Goal: Browse casually

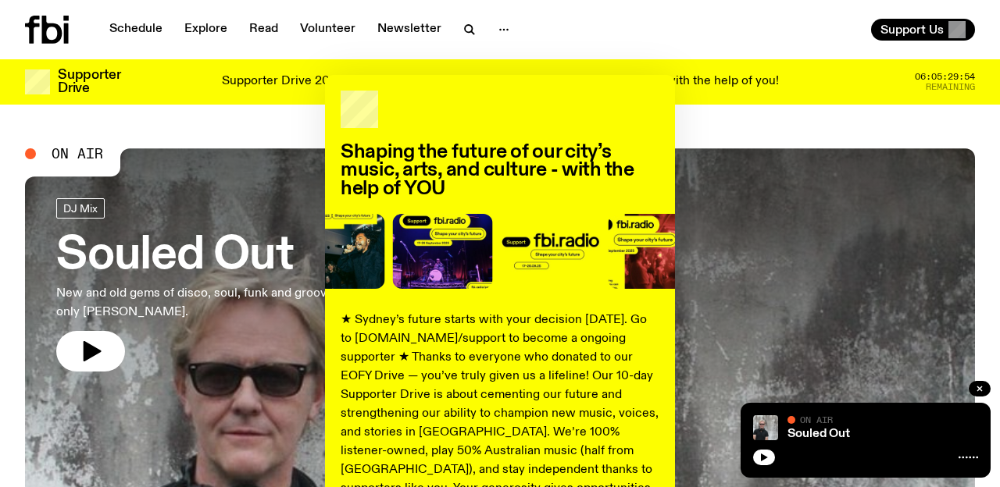
click at [497, 255] on span at bounding box center [497, 254] width 855 height 81
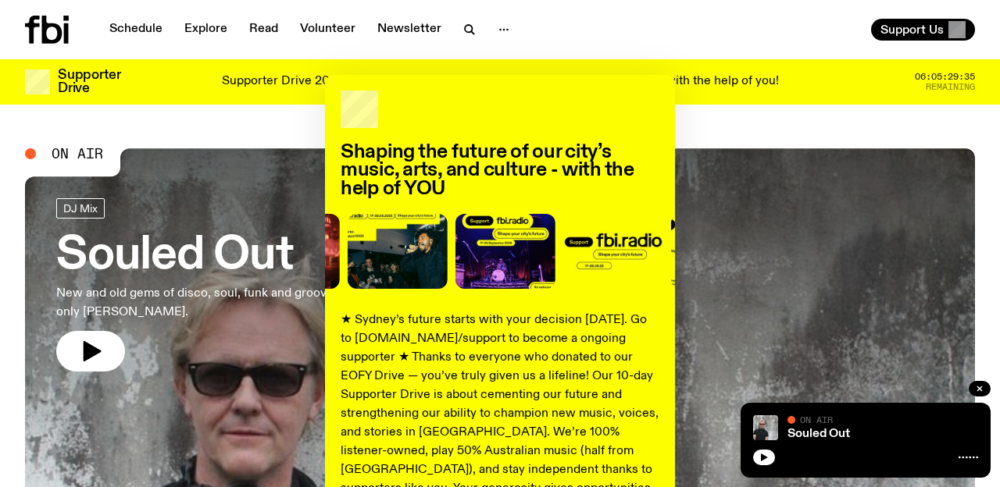
click at [84, 355] on div "Shaping the future of our city’s music, arts, and culture - with the help of YO…" at bounding box center [500, 396] width 950 height 642
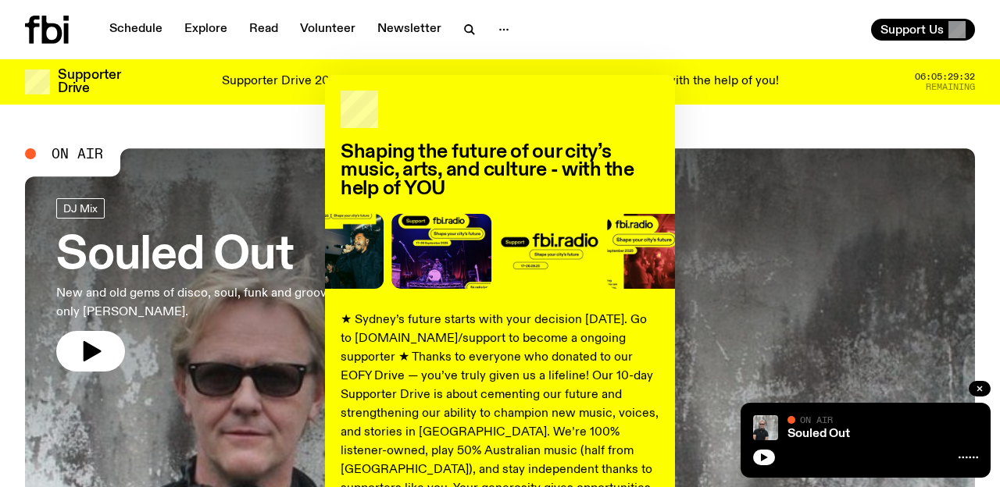
click at [84, 355] on div "Shaping the future of our city’s music, arts, and culture - with the help of YO…" at bounding box center [500, 396] width 950 height 642
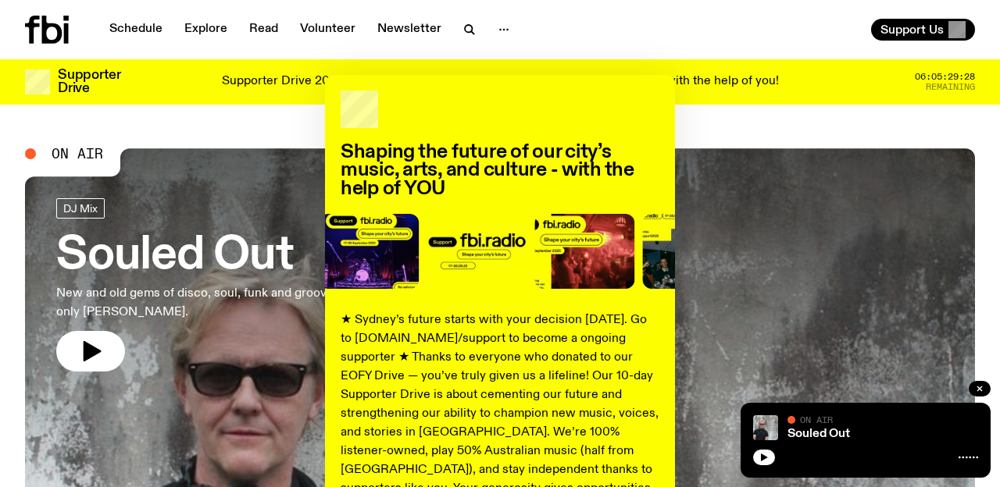
click at [95, 344] on div "Shaping the future of our city’s music, arts, and culture - with the help of YO…" at bounding box center [500, 396] width 950 height 642
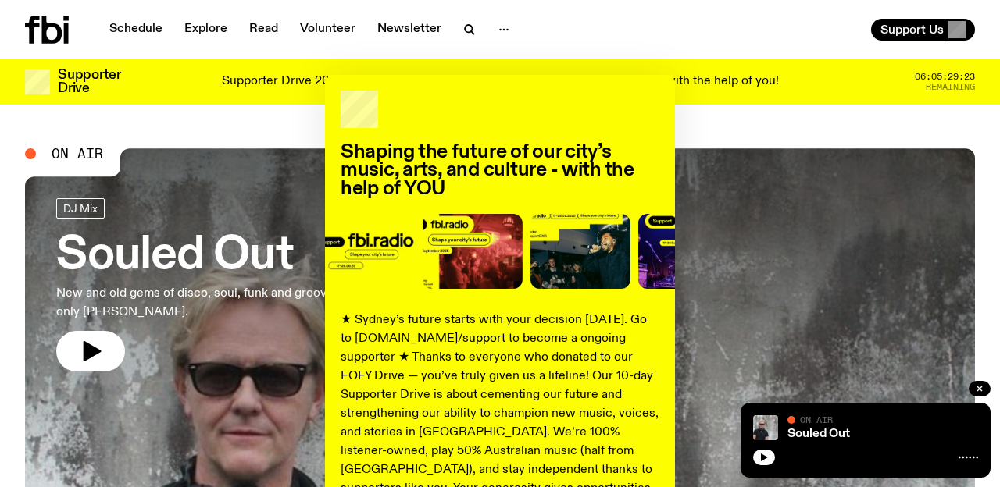
click at [95, 344] on div "Shaping the future of our city’s music, arts, and culture - with the help of YO…" at bounding box center [500, 396] width 950 height 642
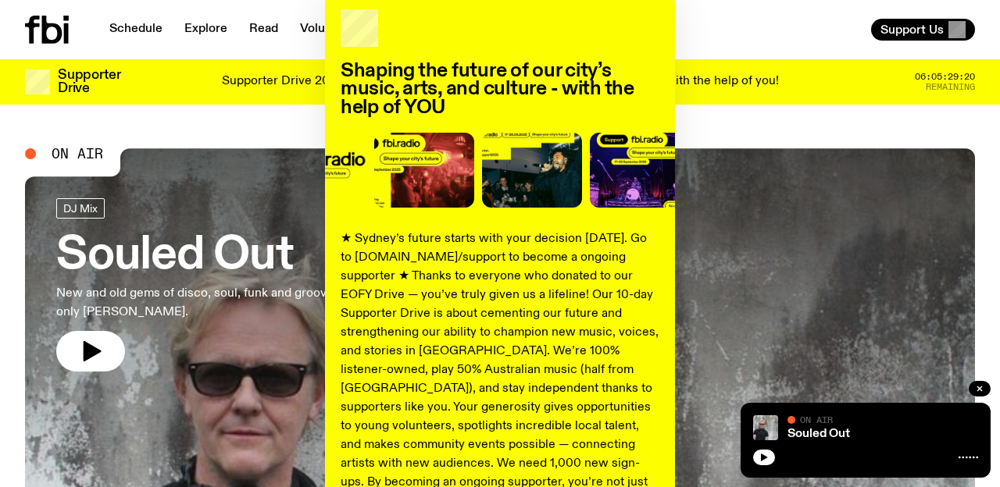
scroll to position [92, 0]
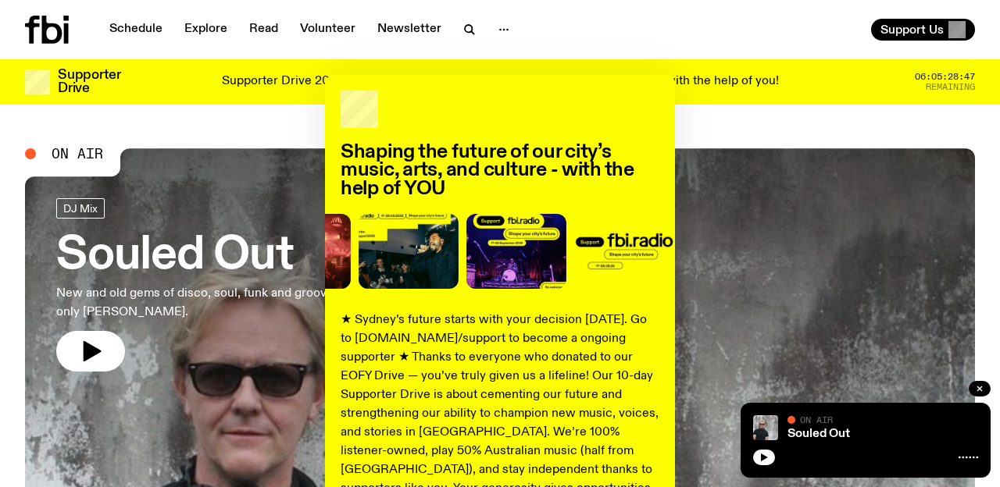
click at [92, 345] on div "Shaping the future of our city’s music, arts, and culture - with the help of YO…" at bounding box center [500, 396] width 950 height 642
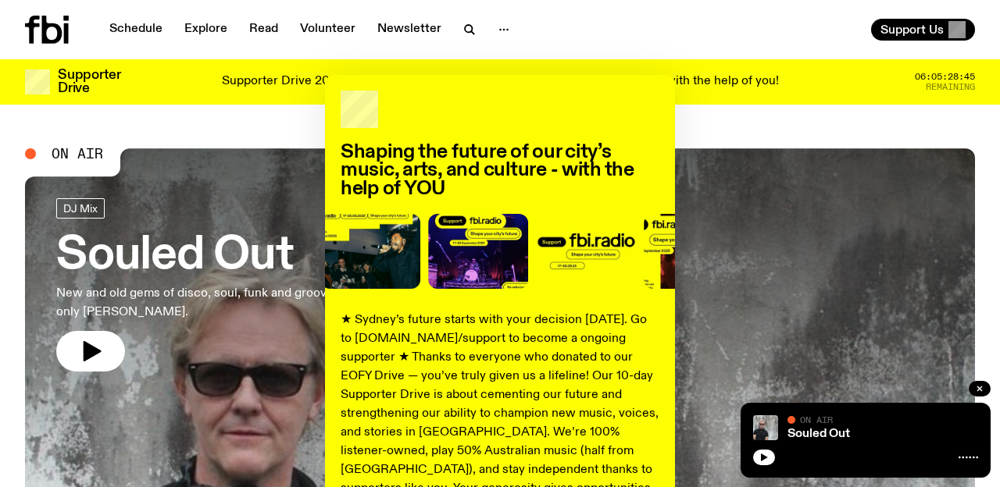
click at [92, 345] on div "Shaping the future of our city’s music, arts, and culture - with the help of YO…" at bounding box center [500, 396] width 950 height 642
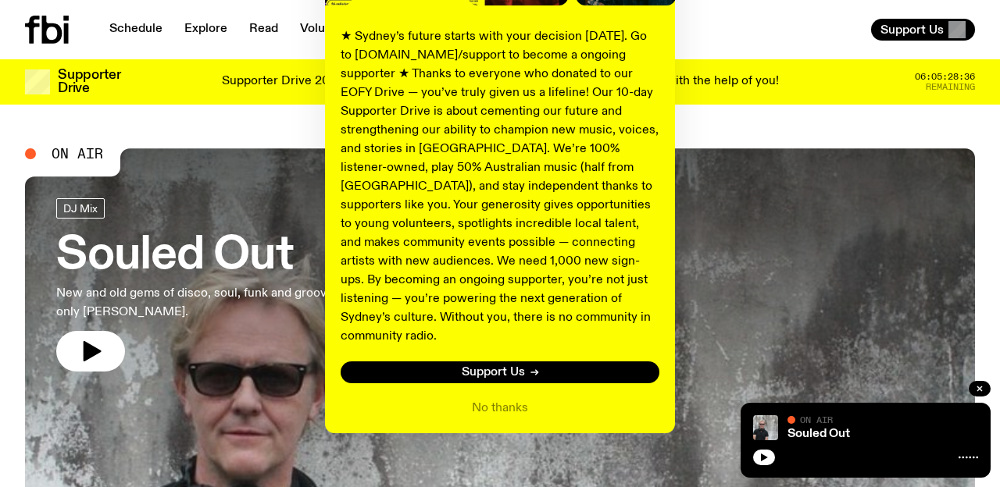
scroll to position [285, 0]
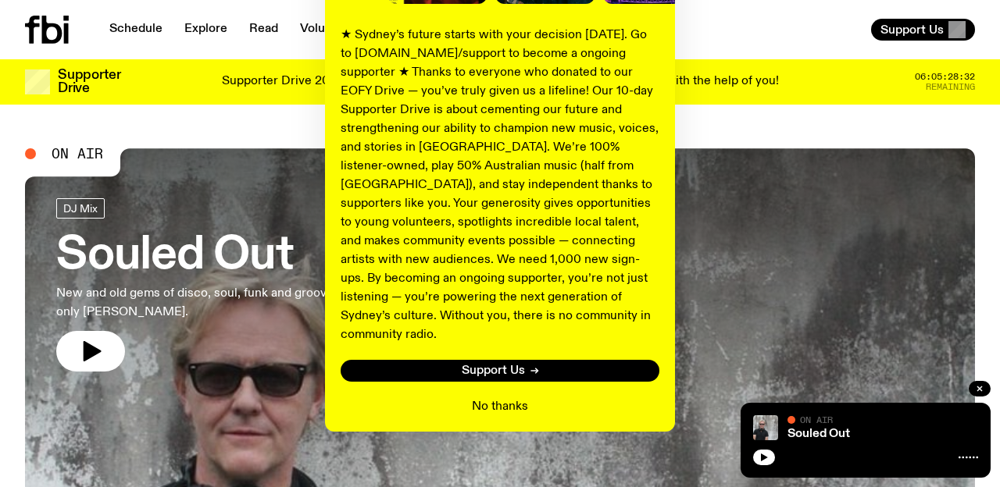
click at [486, 398] on button "No thanks" at bounding box center [500, 407] width 56 height 19
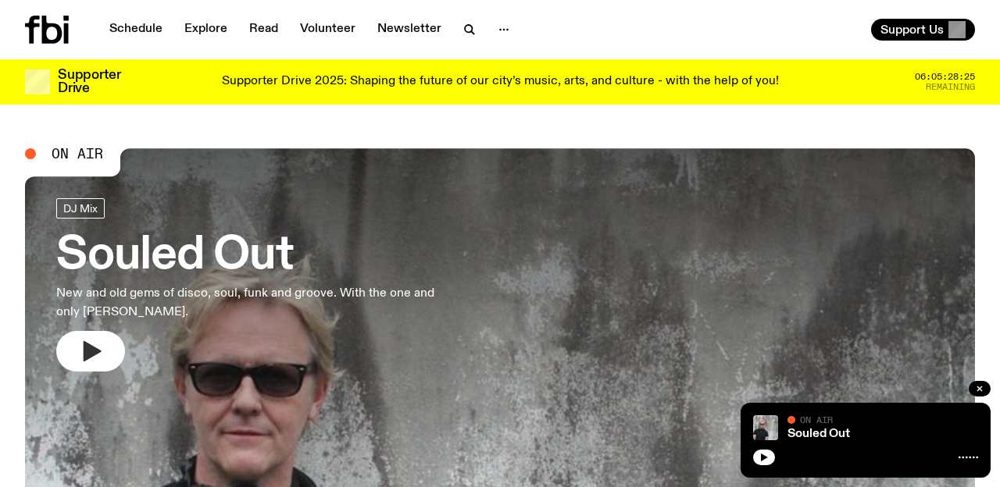
click at [82, 355] on icon "button" at bounding box center [90, 351] width 25 height 25
